Goal: Task Accomplishment & Management: Manage account settings

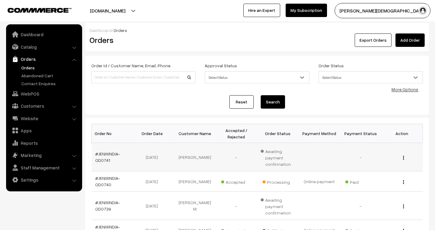
click at [112, 150] on td "#JENIXINDIA-OD0741" at bounding box center [112, 157] width 41 height 28
click at [105, 153] on link "#JENIXINDIA-OD0741" at bounding box center [107, 157] width 25 height 12
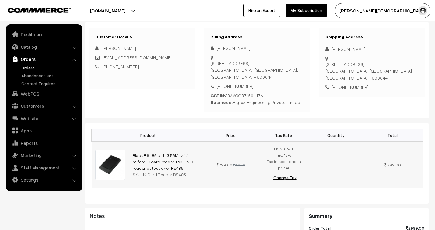
scroll to position [67, 0]
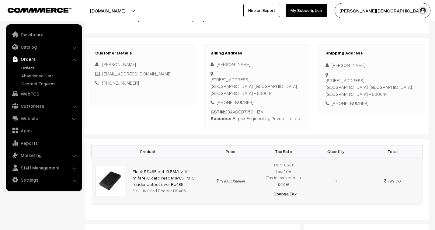
drag, startPoint x: 154, startPoint y: 182, endPoint x: 131, endPoint y: 168, distance: 27.4
click at [131, 168] on td "Black RS485 out 13.56Mhz 1K mifare IC card reader IP65 , NFC reader output over…" at bounding box center [166, 180] width 75 height 47
copy link "Black RS485 out 13.56Mhz 1K mifare IC card reader IP65 , NFC reader output over…"
click at [34, 47] on link "Catalog" at bounding box center [44, 46] width 72 height 11
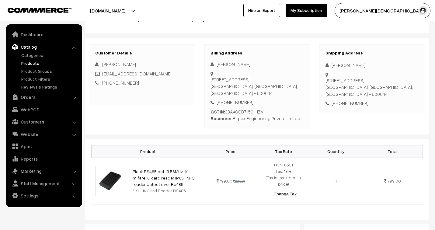
click at [29, 62] on link "Products" at bounding box center [50, 63] width 60 height 6
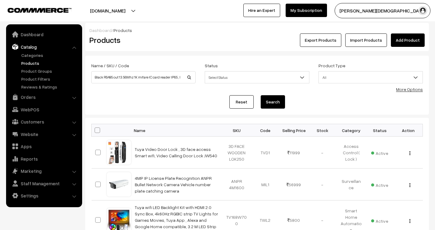
scroll to position [0, 45]
type input "Black RS485 out 13.56Mhz 1K mifare IC card reader IP65 , NFC reader output over…"
click at [271, 101] on button "Search" at bounding box center [273, 101] width 24 height 13
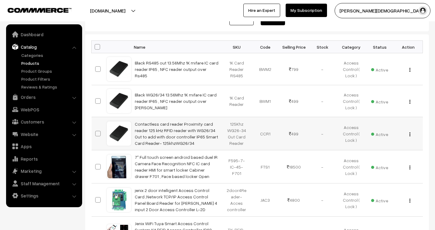
scroll to position [67, 0]
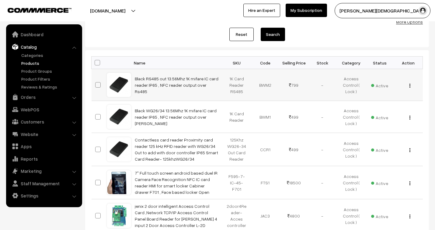
click at [409, 86] on img "button" at bounding box center [409, 86] width 1 height 4
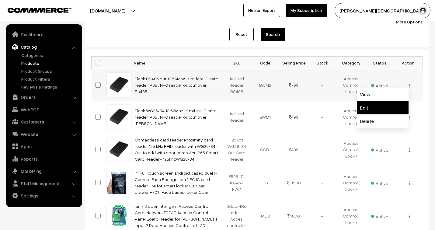
click at [390, 111] on link "Edit" at bounding box center [383, 107] width 52 height 13
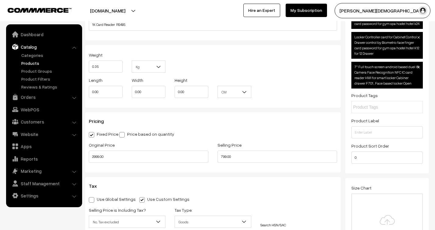
scroll to position [473, 0]
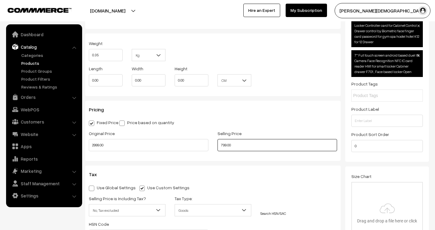
drag, startPoint x: 237, startPoint y: 146, endPoint x: 211, endPoint y: 139, distance: 26.4
click at [211, 139] on div "Original Price 2999.00 Selling Price 799.00" at bounding box center [212, 142] width 257 height 25
type input "999.00"
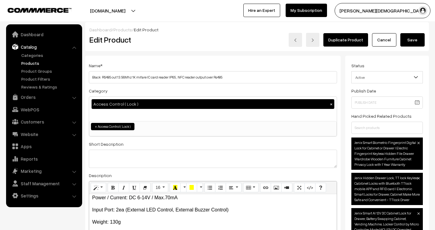
scroll to position [0, 0]
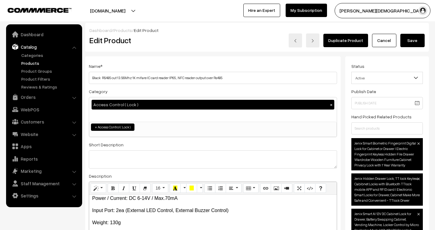
click at [412, 41] on button "Save" at bounding box center [412, 40] width 24 height 13
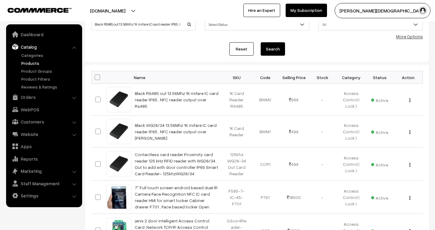
scroll to position [67, 0]
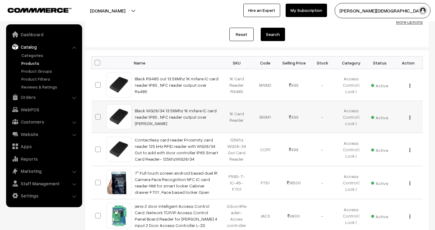
click at [410, 118] on button "button" at bounding box center [410, 117] width 2 height 5
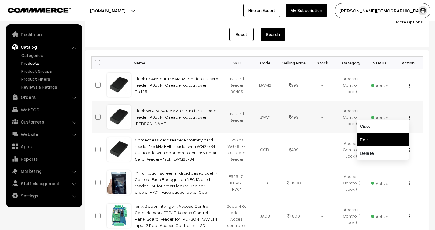
click at [375, 138] on link "Edit" at bounding box center [383, 139] width 52 height 13
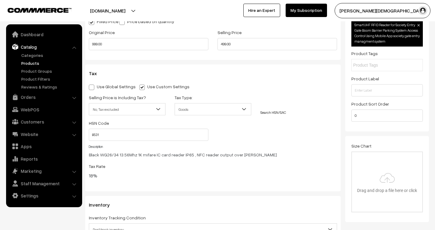
scroll to position [574, 0]
drag, startPoint x: 234, startPoint y: 48, endPoint x: 206, endPoint y: 43, distance: 28.6
click at [206, 43] on div "Original Price 999.00 Selling Price 499.00" at bounding box center [212, 40] width 257 height 25
type input "599.00"
click at [315, 91] on div "Use Global Settings Use Custom Settings Skip Adding Tax Selling Price is Includ…" at bounding box center [213, 132] width 248 height 100
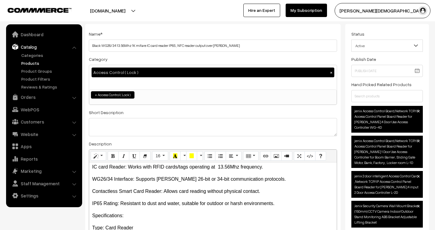
scroll to position [0, 0]
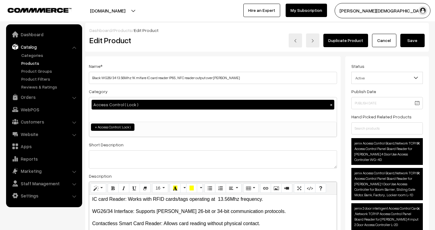
click at [420, 40] on button "Save" at bounding box center [412, 40] width 24 height 13
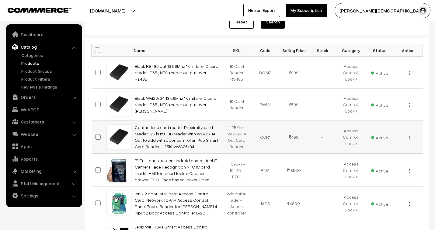
scroll to position [101, 0]
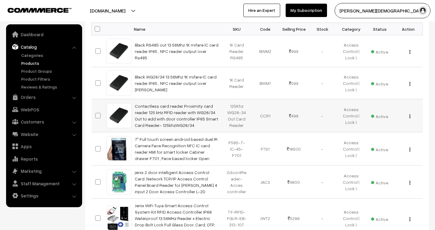
click at [409, 116] on img "button" at bounding box center [409, 116] width 1 height 4
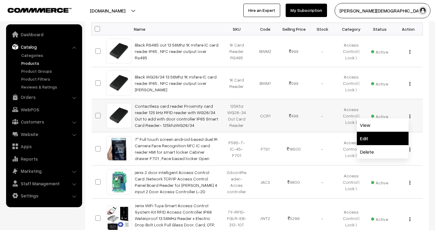
click at [385, 140] on link "Edit" at bounding box center [383, 138] width 52 height 13
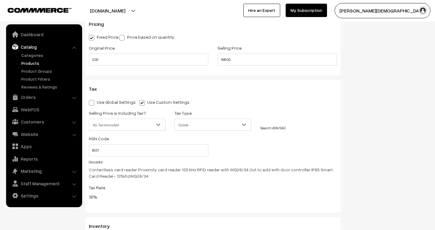
scroll to position [518, 0]
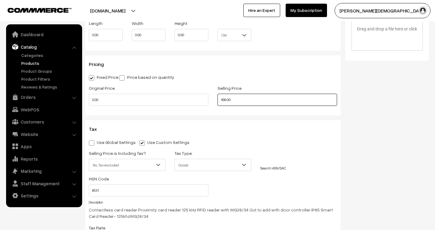
drag, startPoint x: 239, startPoint y: 101, endPoint x: 199, endPoint y: 99, distance: 39.9
click at [199, 99] on div "Original Price 0.00 Selling Price 499.00" at bounding box center [212, 96] width 257 height 25
type input "549.00"
drag, startPoint x: 123, startPoint y: 96, endPoint x: 72, endPoint y: 99, distance: 51.2
click at [74, 99] on body "Thank you for showing interest. Our team will call you shortly. Close jenixindi…" at bounding box center [217, 106] width 435 height 1248
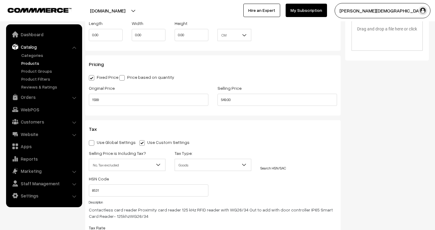
click at [288, 147] on div "Use Global Settings Use Custom Settings Skip Adding Tax Selling Price is Includ…" at bounding box center [213, 191] width 248 height 106
type input "1599.00"
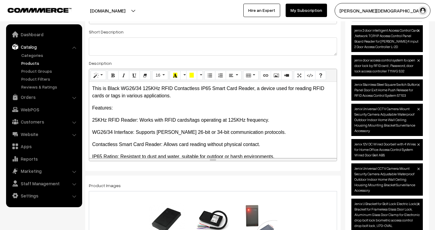
scroll to position [0, 0]
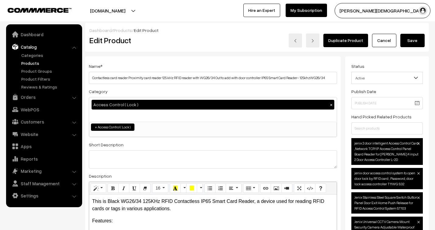
click at [415, 40] on button "Save" at bounding box center [412, 40] width 24 height 13
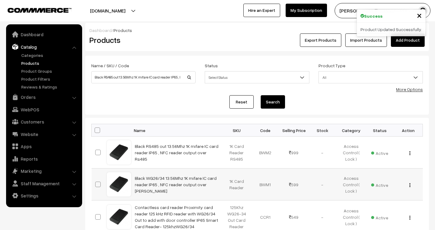
scroll to position [34, 0]
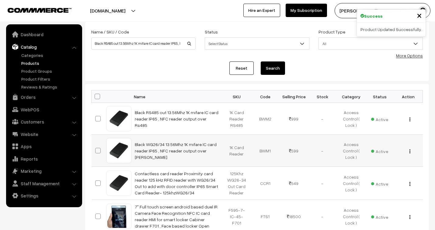
click at [410, 151] on button "button" at bounding box center [410, 151] width 2 height 5
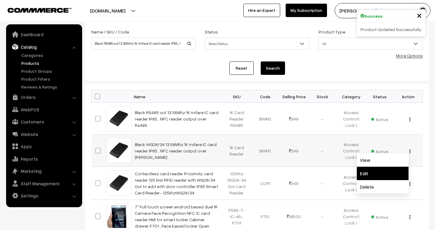
click at [389, 174] on link "Edit" at bounding box center [383, 173] width 52 height 13
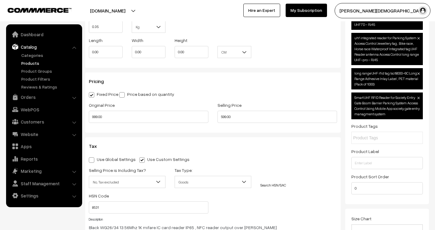
scroll to position [502, 0]
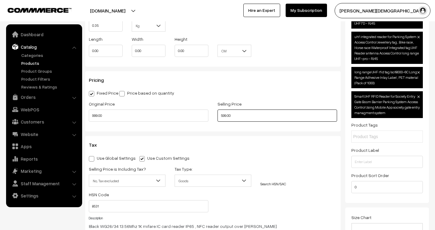
drag, startPoint x: 236, startPoint y: 118, endPoint x: 220, endPoint y: 117, distance: 16.1
click at [220, 117] on input "599.00" at bounding box center [276, 115] width 119 height 12
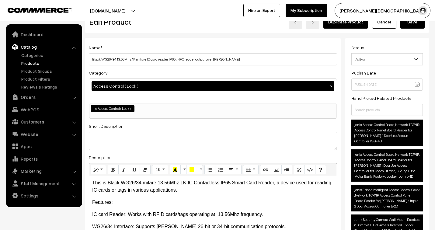
scroll to position [0, 0]
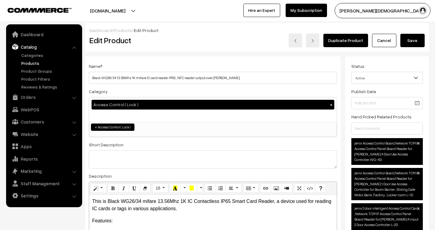
type input "699.00"
click at [407, 43] on button "Save" at bounding box center [412, 40] width 24 height 13
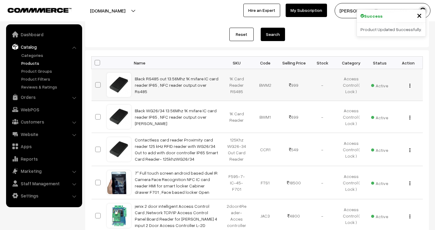
scroll to position [67, 0]
click at [409, 84] on img "button" at bounding box center [409, 86] width 1 height 4
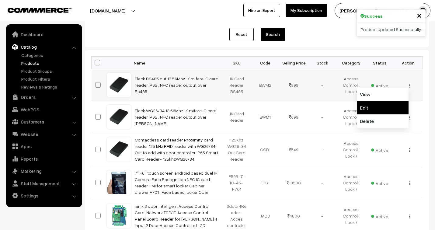
click at [392, 111] on link "Edit" at bounding box center [383, 107] width 52 height 13
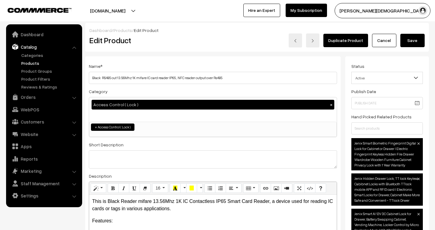
click at [411, 43] on button "Save" at bounding box center [412, 40] width 24 height 13
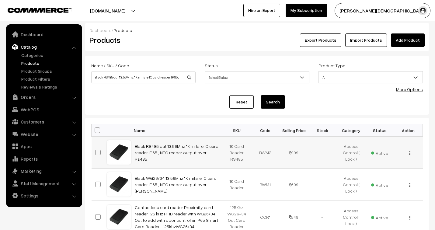
click at [410, 154] on button "button" at bounding box center [410, 152] width 2 height 5
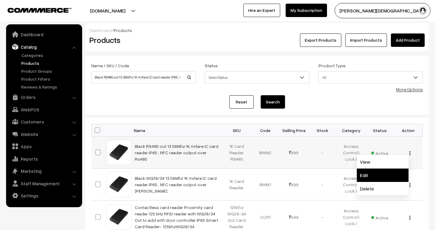
click at [379, 172] on link "Edit" at bounding box center [383, 174] width 52 height 13
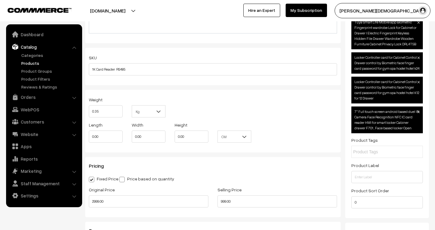
scroll to position [439, 0]
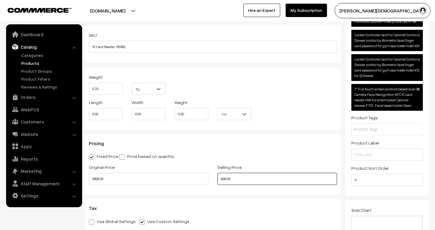
click at [220, 180] on input "999.00" at bounding box center [276, 179] width 119 height 12
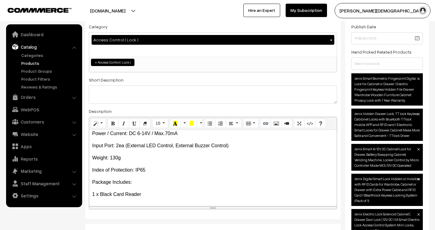
scroll to position [0, 0]
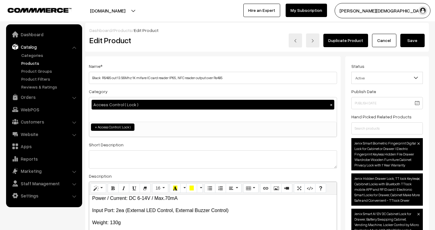
type input "1999.00"
click at [413, 38] on button "Save" at bounding box center [412, 40] width 24 height 13
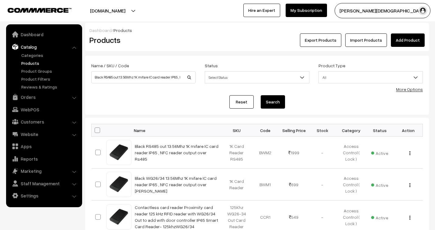
click at [0, 55] on nav "Dashboard Catalog" at bounding box center [41, 139] width 82 height 230
click at [30, 98] on link "Orders" at bounding box center [44, 97] width 72 height 11
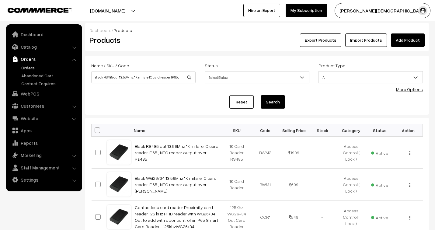
click at [29, 67] on link "Orders" at bounding box center [50, 67] width 60 height 6
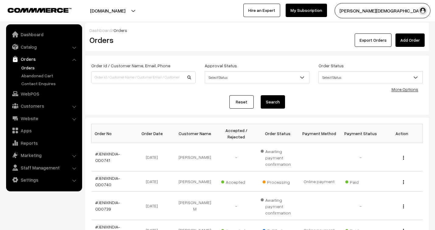
scroll to position [34, 0]
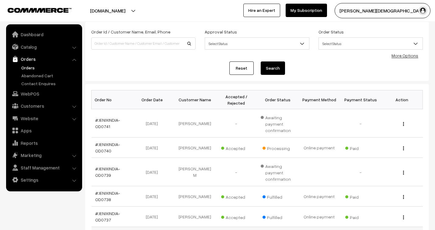
drag, startPoint x: 278, startPoint y: 230, endPoint x: 208, endPoint y: 64, distance: 179.9
click at [208, 64] on div "Reset Search" at bounding box center [256, 67] width 331 height 13
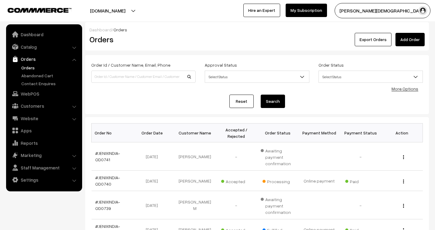
scroll to position [0, 0]
